Goal: Information Seeking & Learning: Learn about a topic

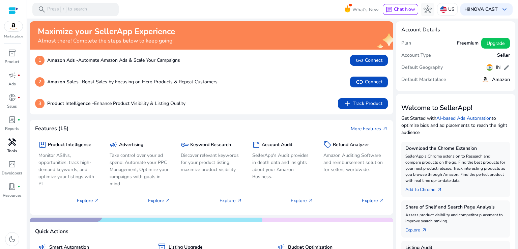
click at [18, 144] on div "handyman" at bounding box center [12, 142] width 19 height 11
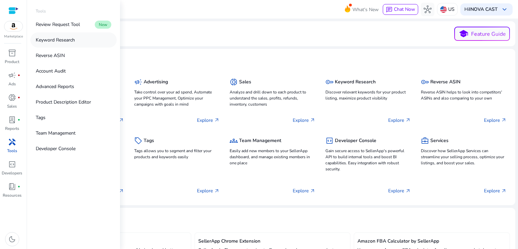
click at [55, 40] on p "Keyword Research" at bounding box center [55, 39] width 39 height 7
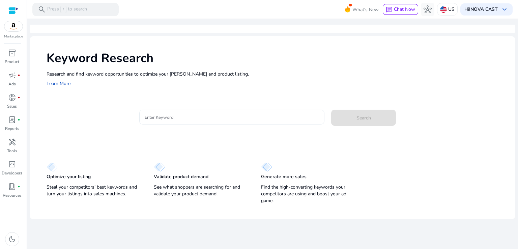
click at [205, 111] on div at bounding box center [232, 117] width 175 height 15
click at [192, 98] on div "Keyword Research Research and find keyword opportunities to optimize your [PERS…" at bounding box center [272, 68] width 485 height 65
click at [191, 122] on div at bounding box center [232, 117] width 175 height 15
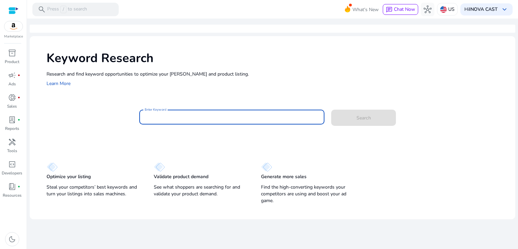
click at [182, 98] on div "Keyword Research Research and find keyword opportunities to optimize your [PERS…" at bounding box center [272, 68] width 485 height 65
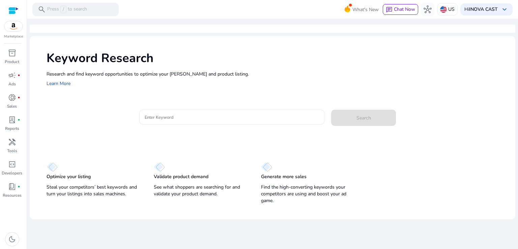
click at [184, 112] on div at bounding box center [232, 117] width 175 height 15
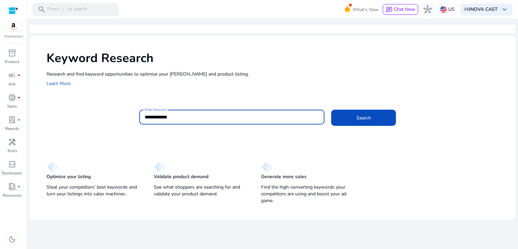
type input "**********"
click at [331, 110] on button "Search" at bounding box center [363, 118] width 65 height 16
